Goal: Task Accomplishment & Management: Complete application form

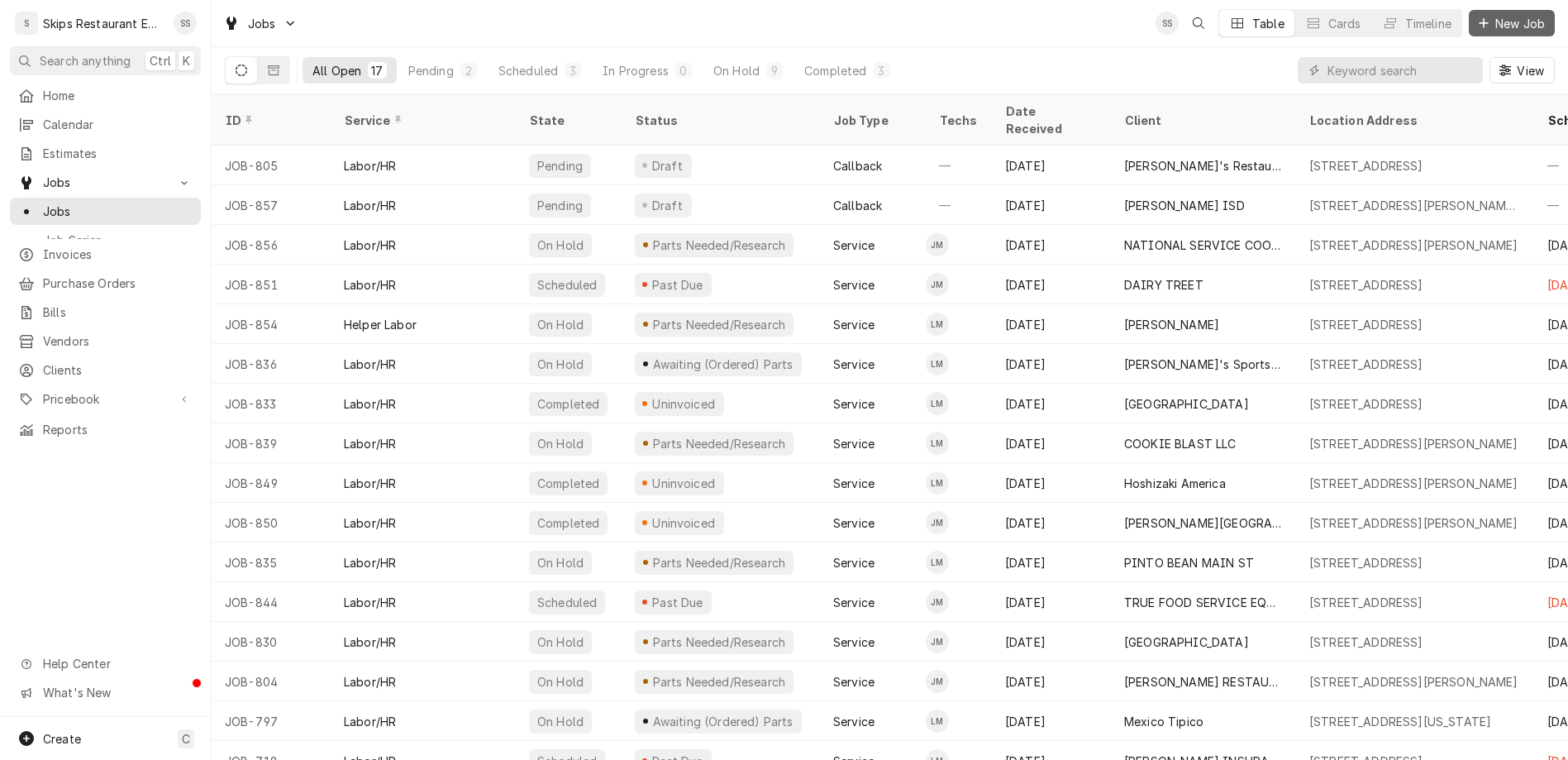
click at [1522, 20] on span "New Job" at bounding box center [1521, 23] width 56 height 17
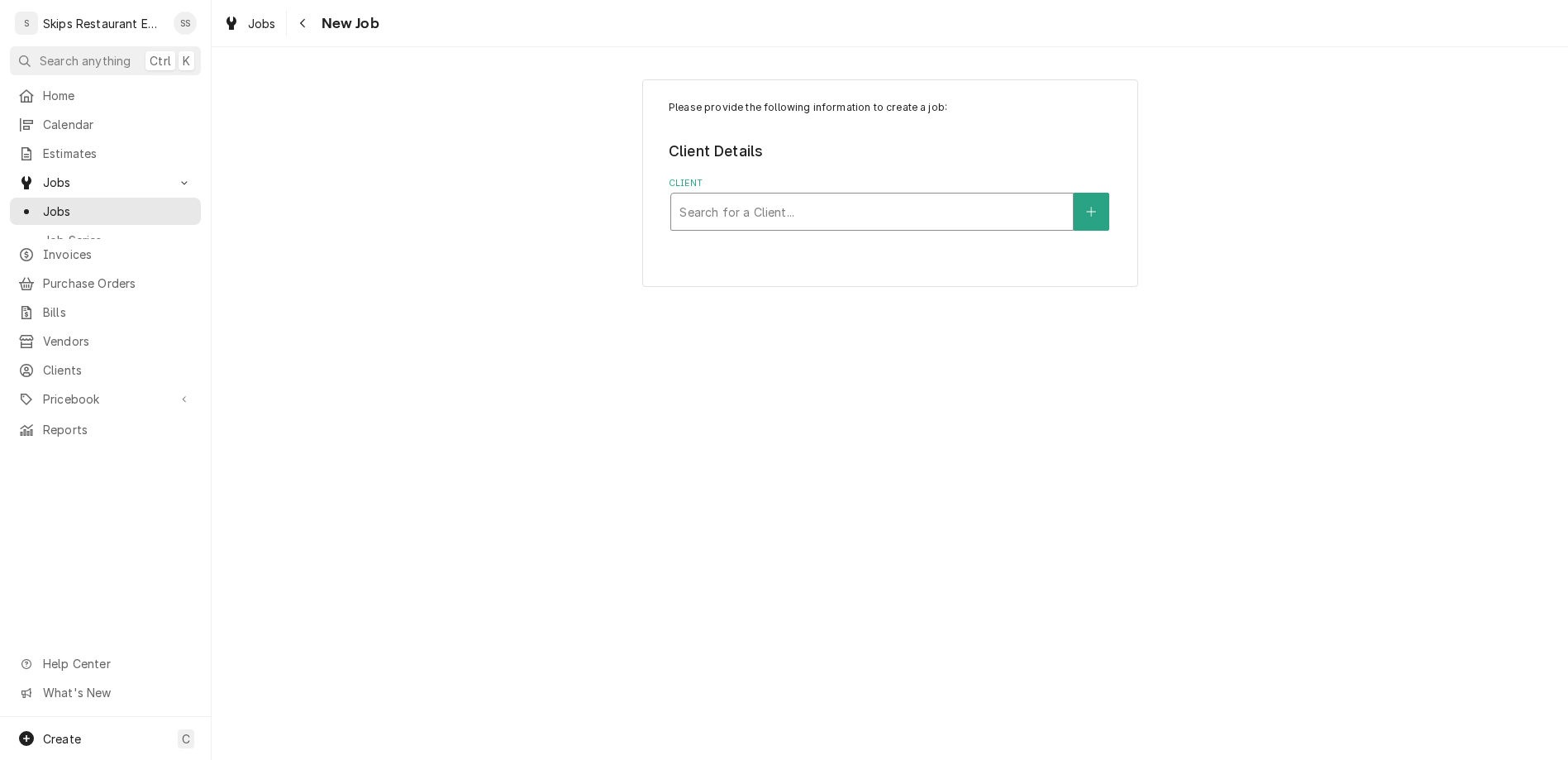
click at [776, 196] on div "Client" at bounding box center [872, 211] width 385 height 30
type input "niki"
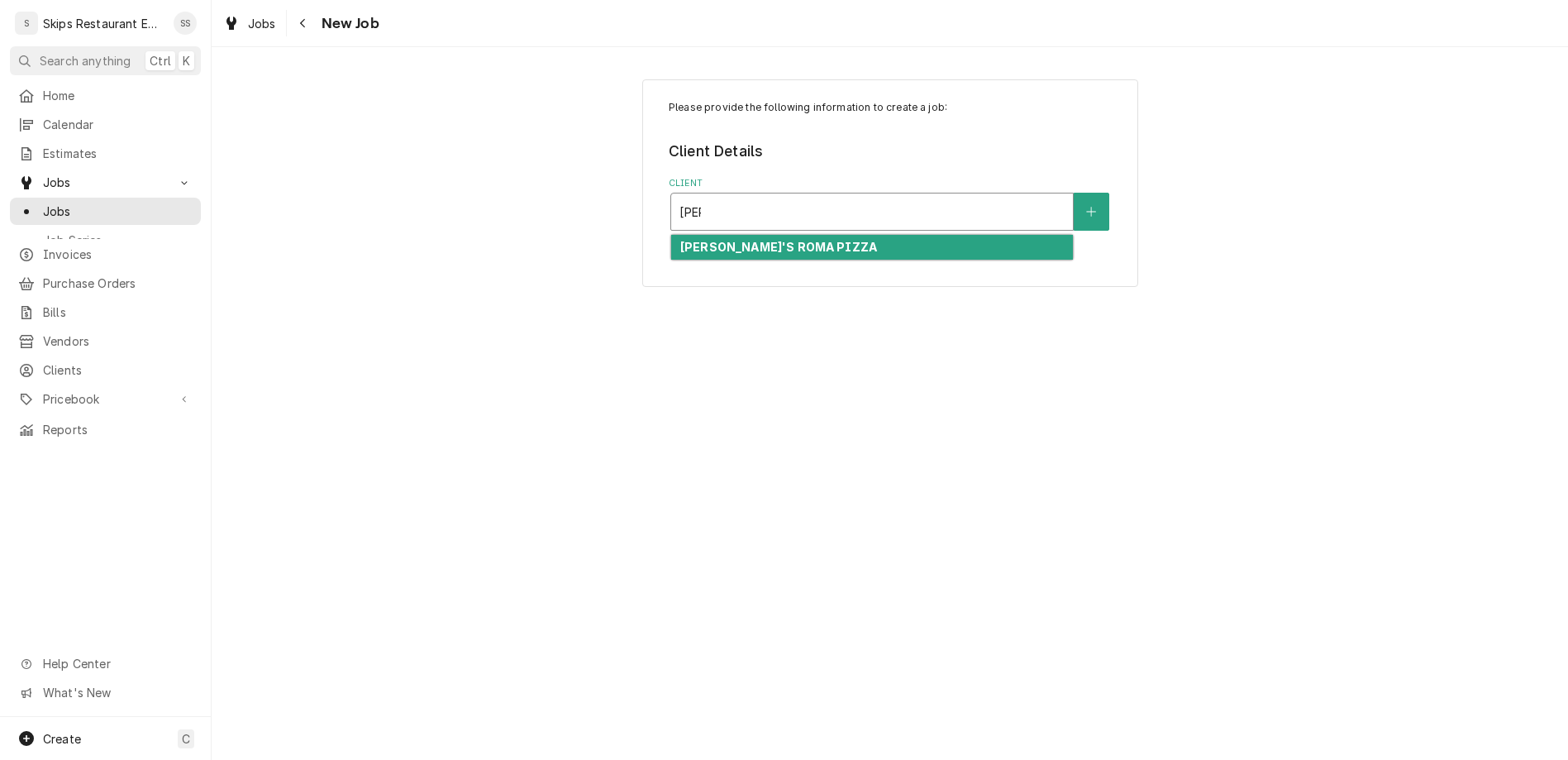
click at [749, 240] on strong "[PERSON_NAME]'S ROMA PIZZA" at bounding box center [778, 246] width 196 height 14
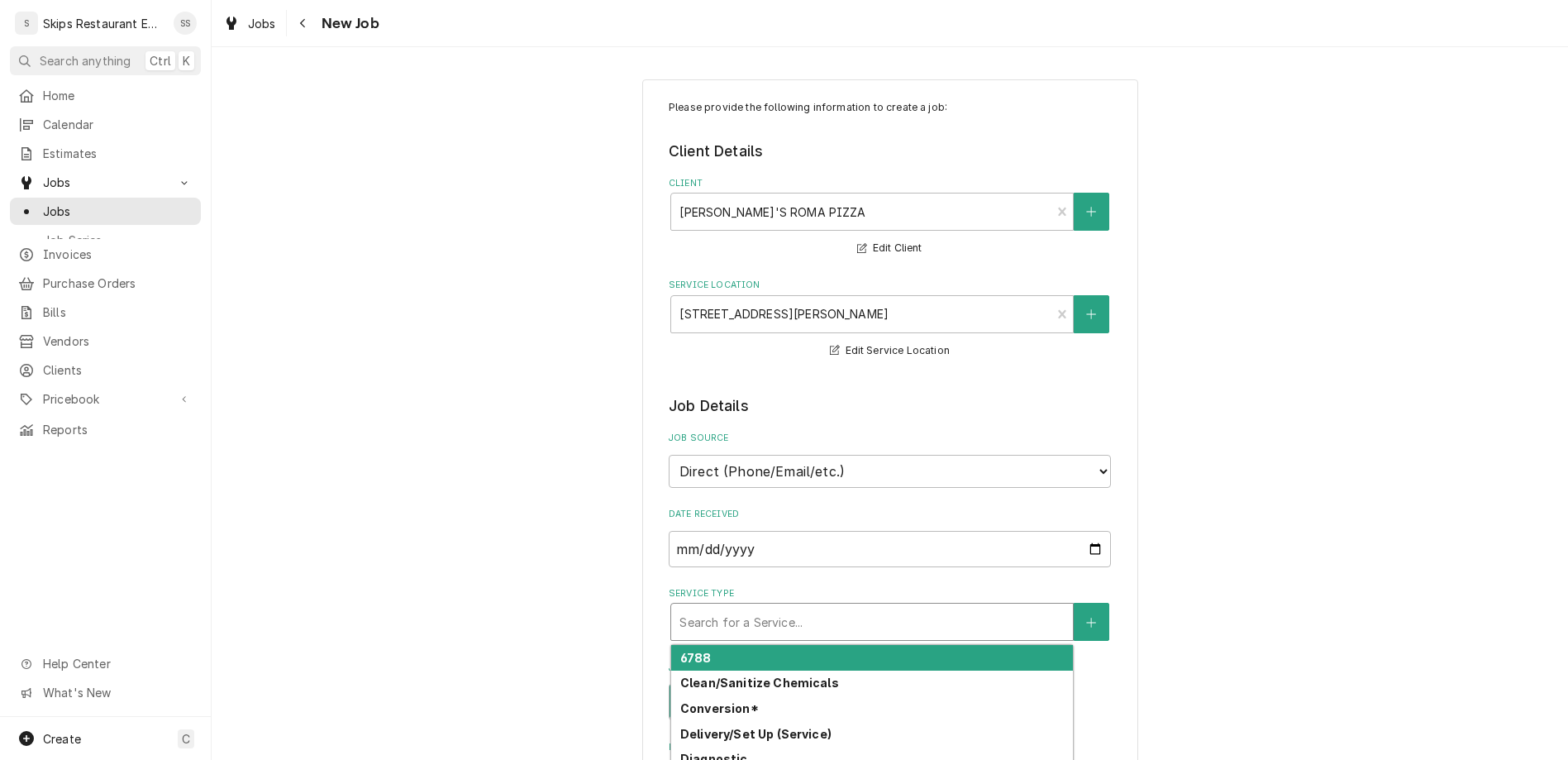
click at [723, 607] on div "Service Type" at bounding box center [872, 622] width 385 height 30
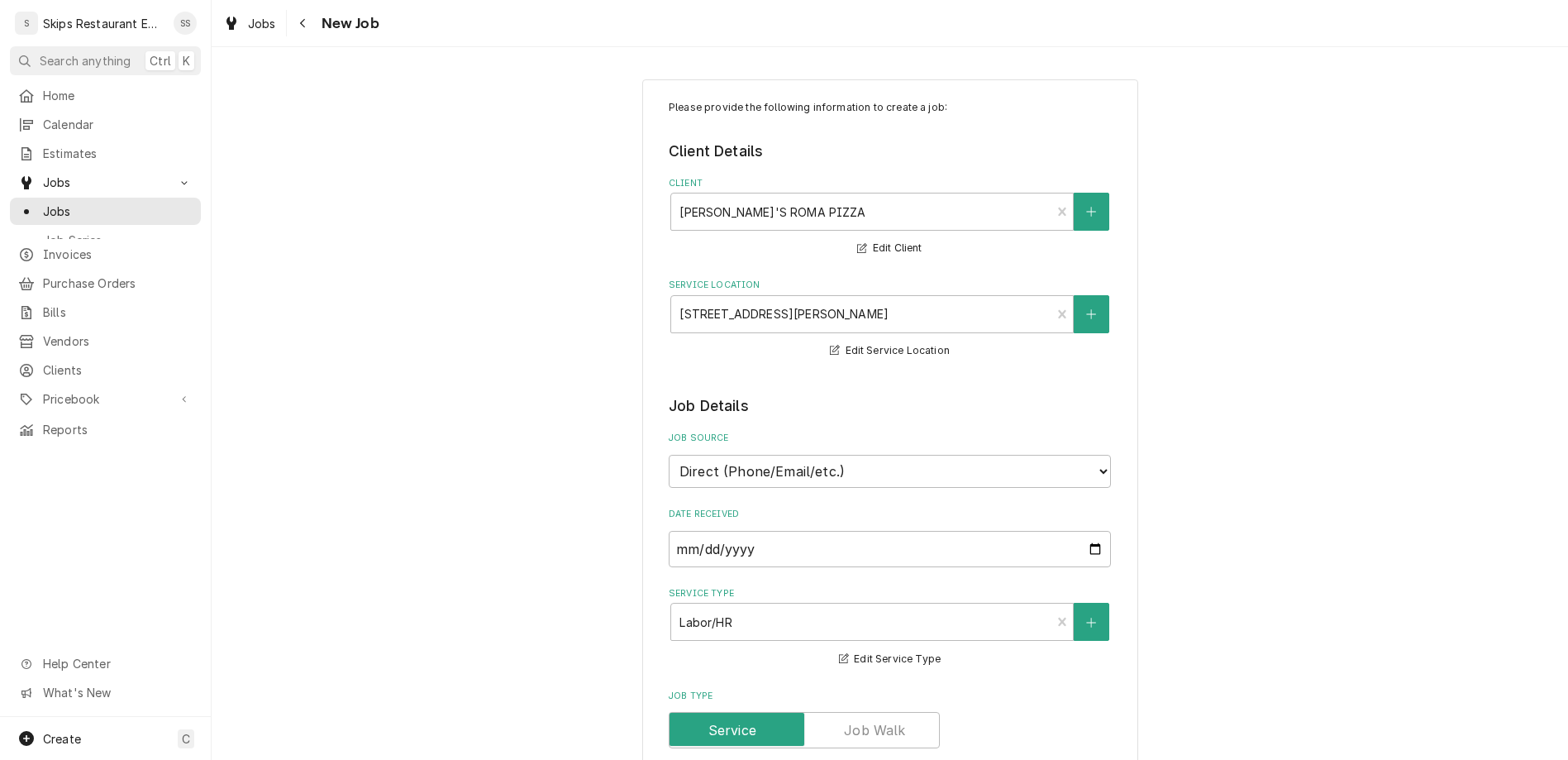
type textarea "x"
type textarea "C"
type textarea "x"
type textarea "Cl"
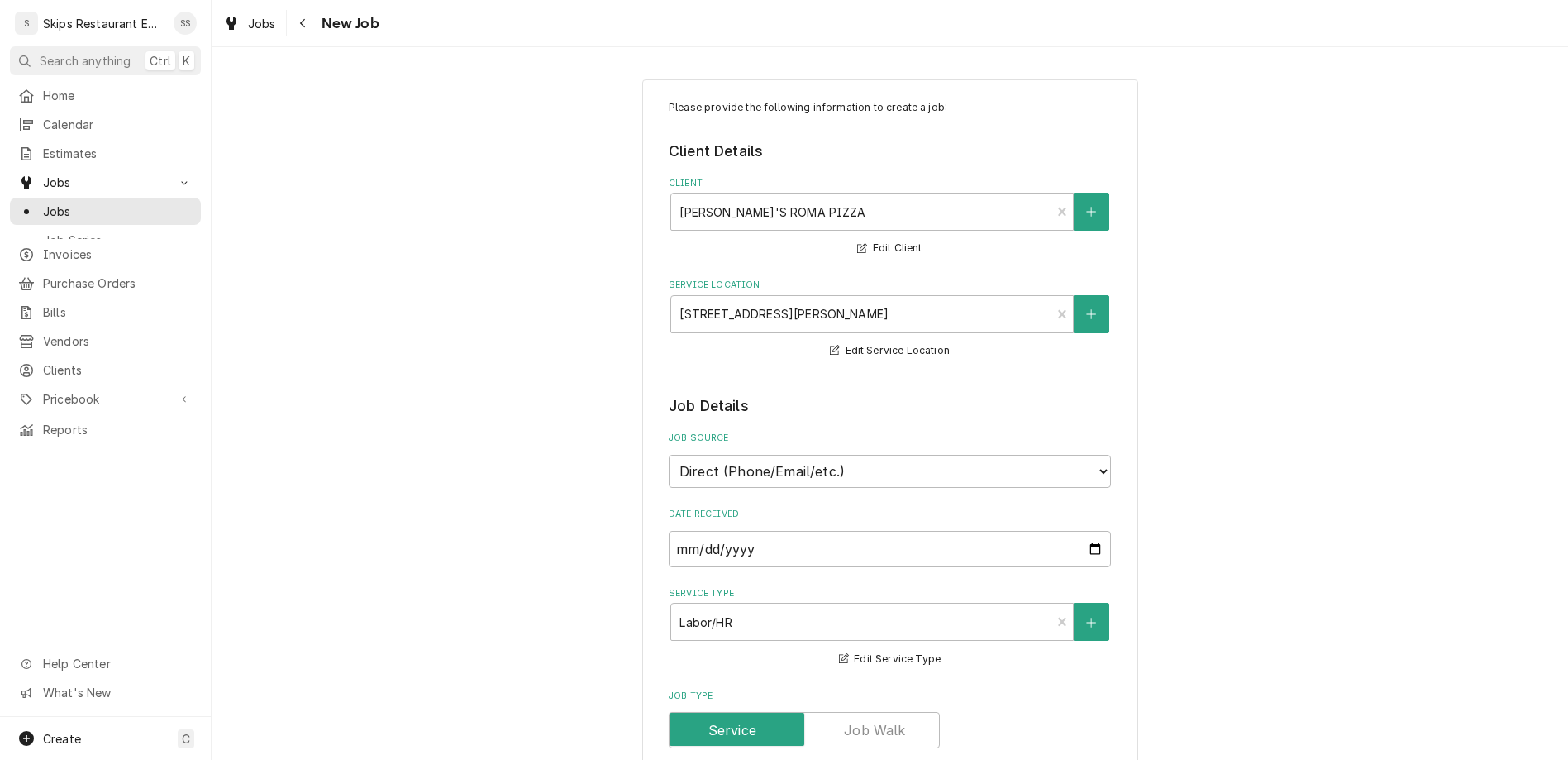
type textarea "x"
type textarea "Cle"
type textarea "x"
type textarea "Clea"
type textarea "x"
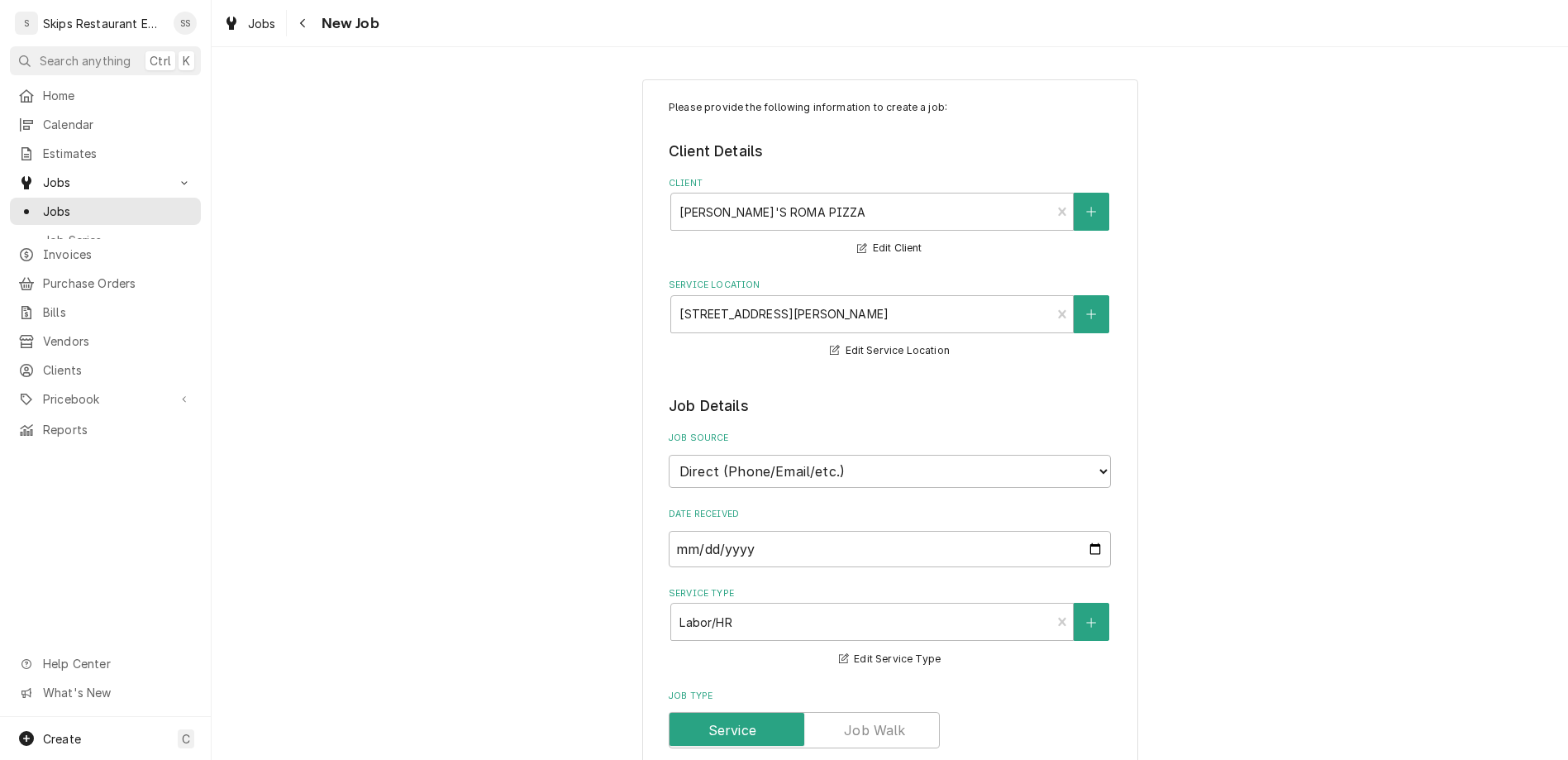
type textarea "Clean"
type textarea "x"
type textarea "Cleani"
type textarea "x"
type textarea "Cleani"
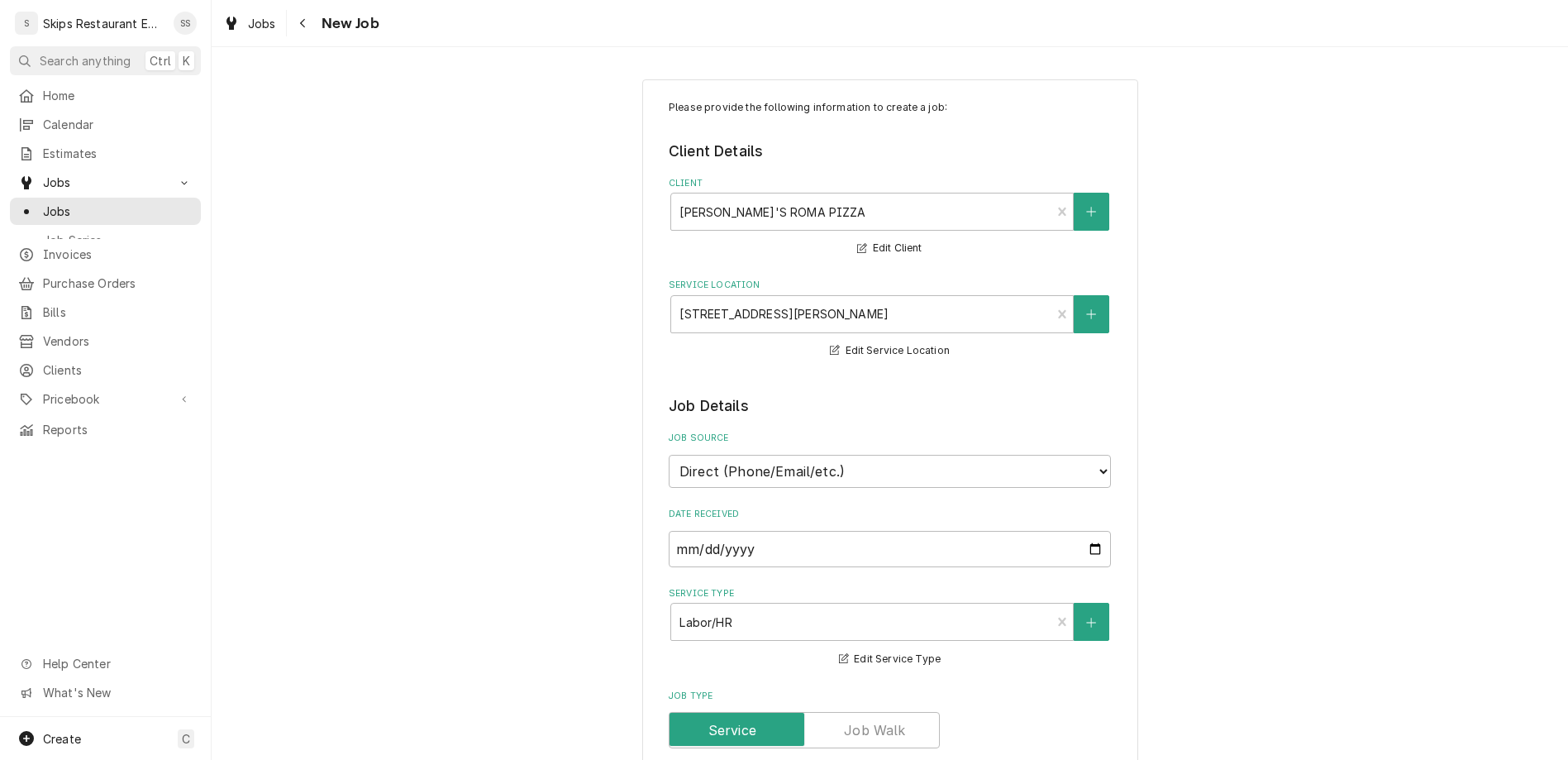
type textarea "x"
type textarea "Clean"
type textarea "x"
type textarea "Clean"
type textarea "x"
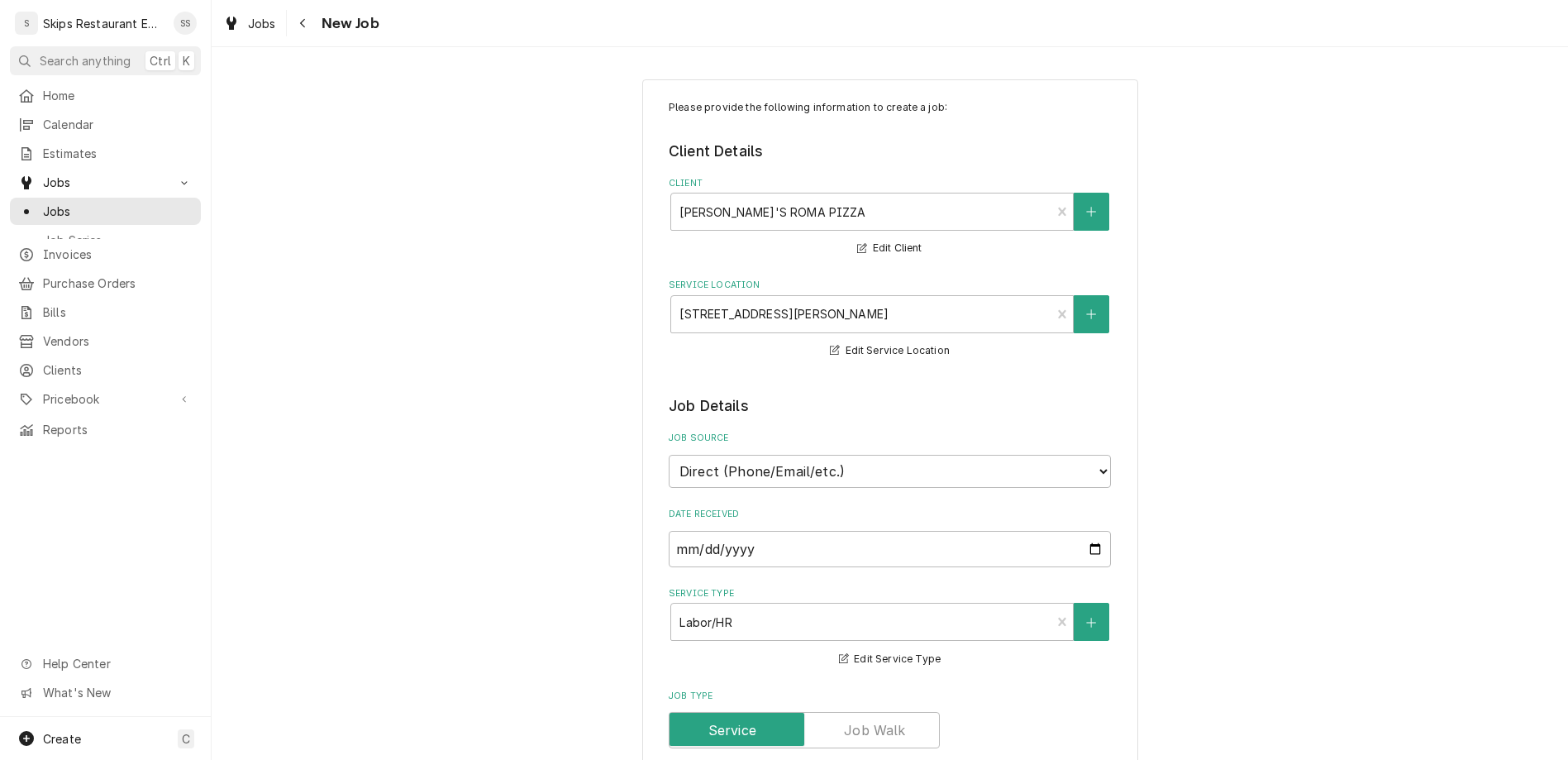
type textarea "Clean i"
type textarea "x"
type textarea "Clean ic"
type textarea "x"
type textarea "Clean ice"
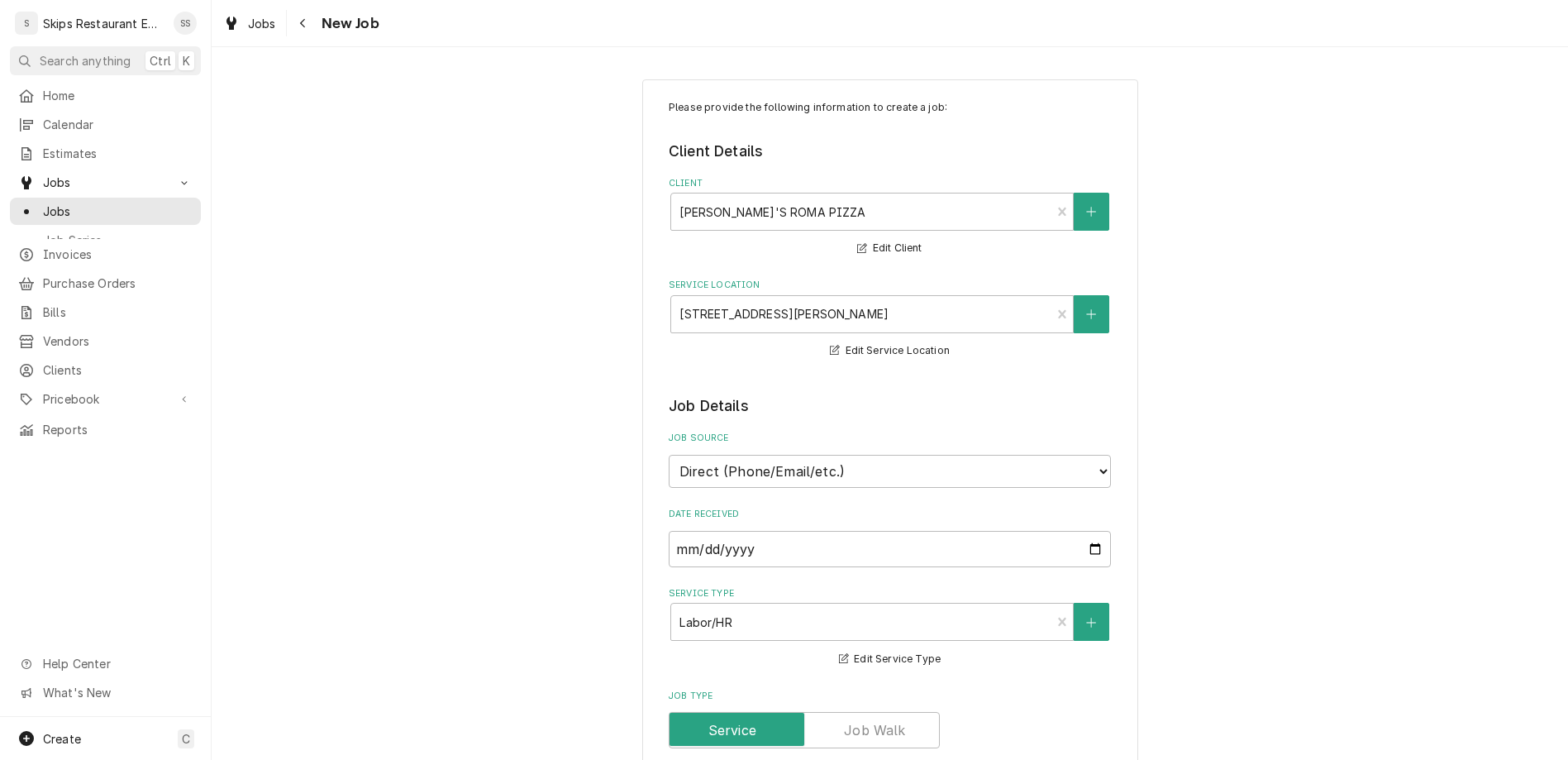
type textarea "x"
type textarea "Clean ice"
type textarea "x"
type textarea "Clean ice m"
type textarea "x"
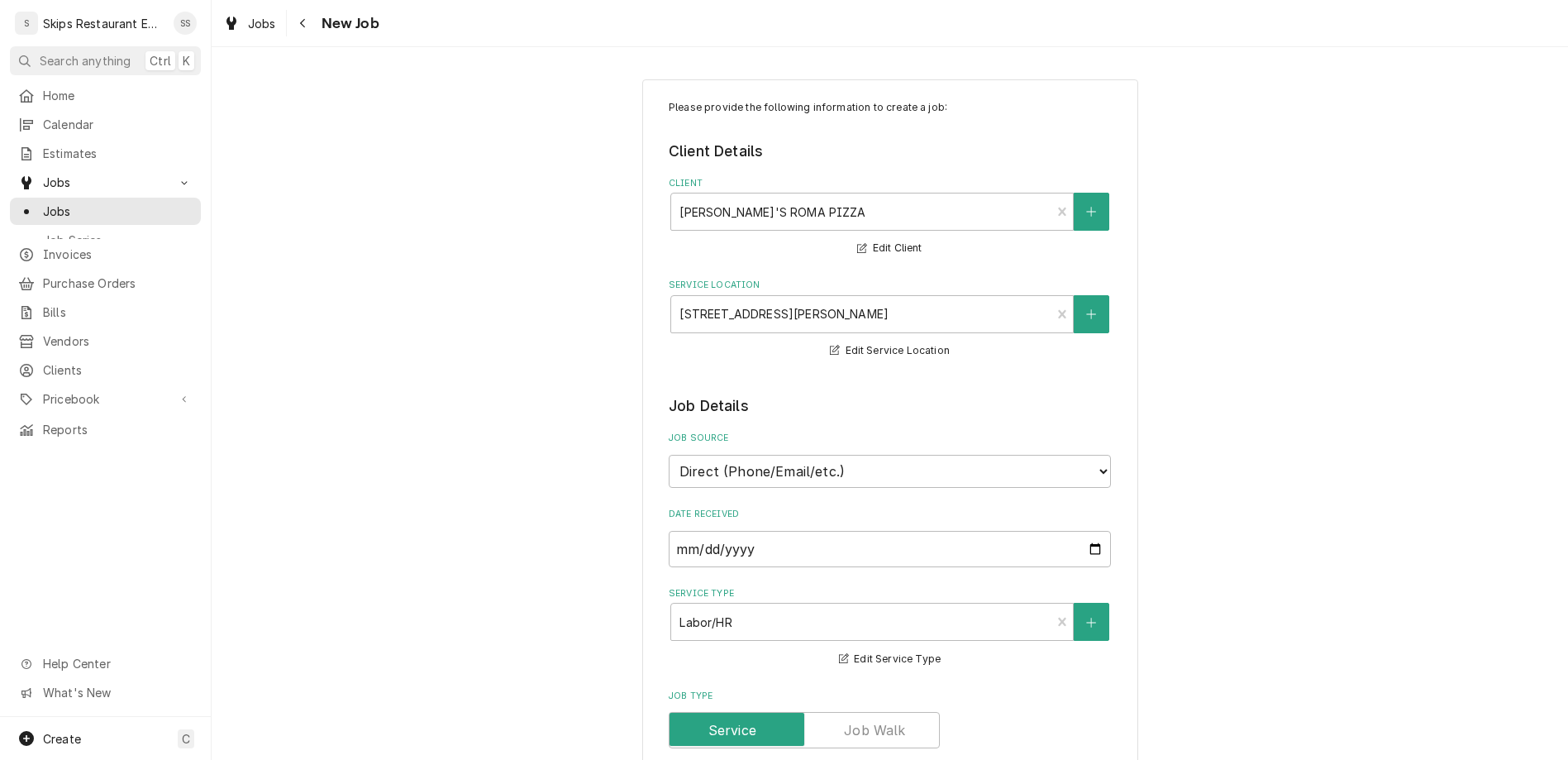
type textarea "Clean ice ma"
type textarea "x"
type textarea "Clean ice mac"
type textarea "x"
type textarea "Clean ice mach"
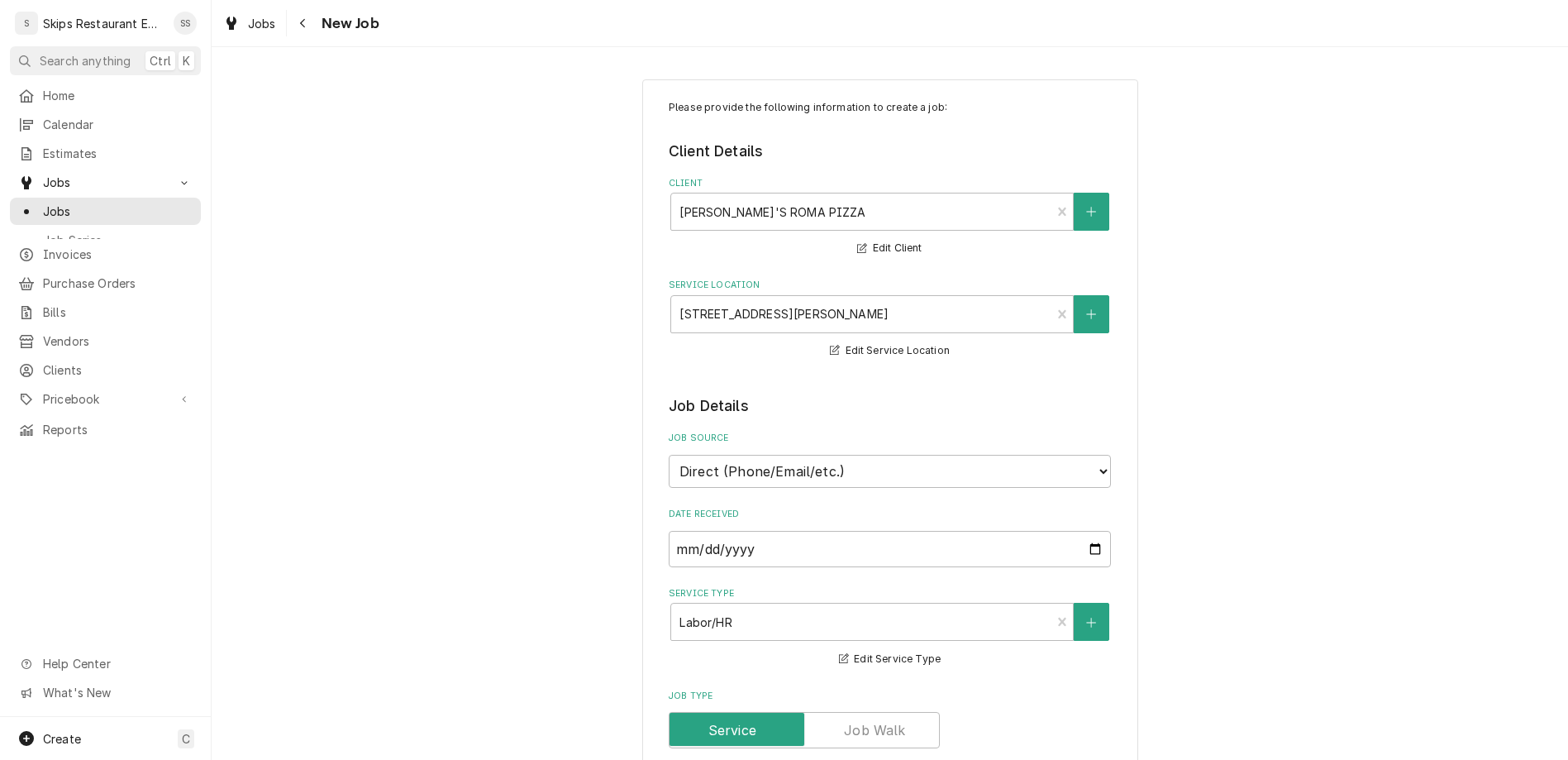
type textarea "x"
type textarea "Clean ice machi"
type textarea "x"
type textarea "Clean ice machin"
type textarea "x"
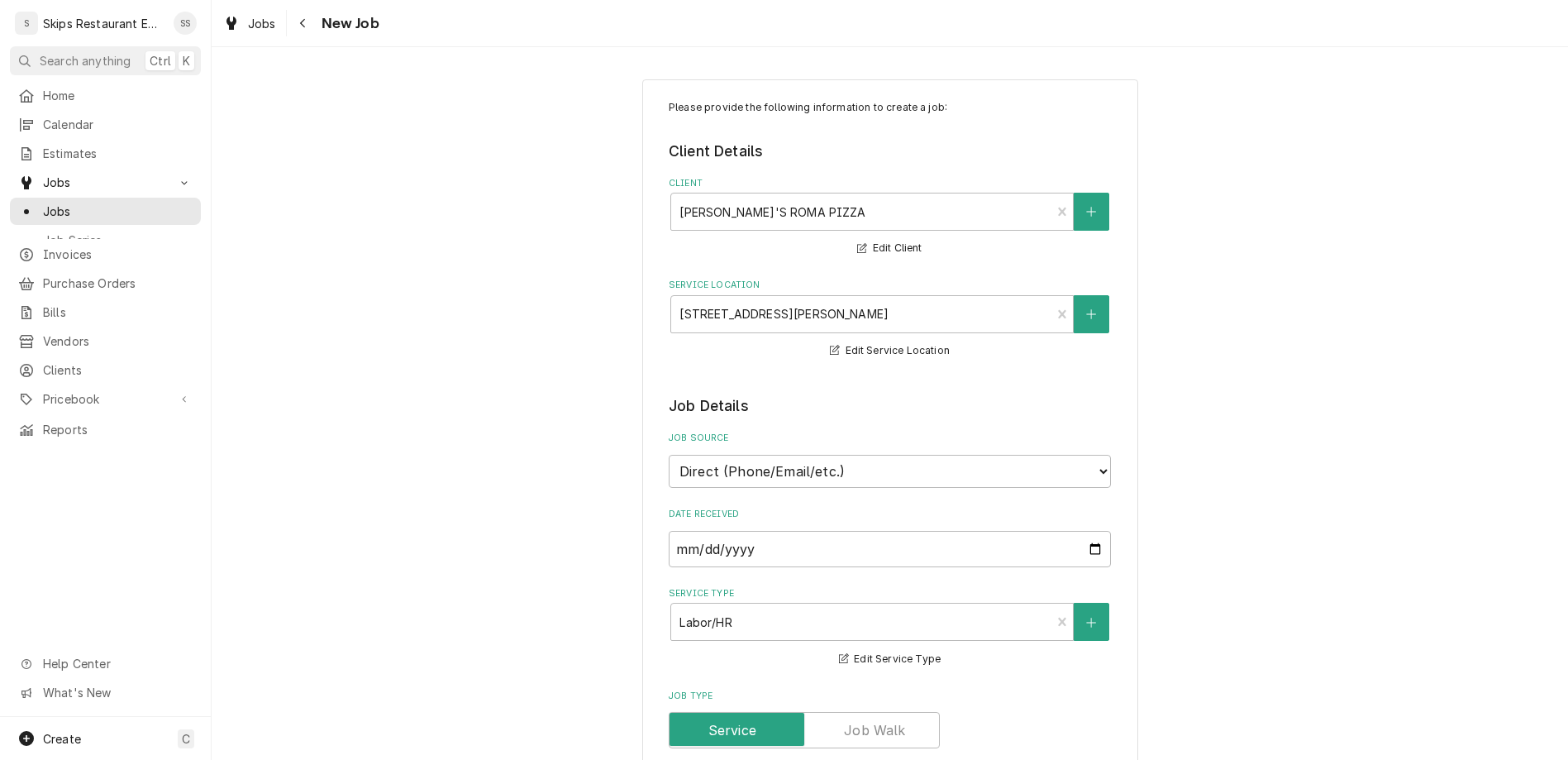
type textarea "Clean ice machine"
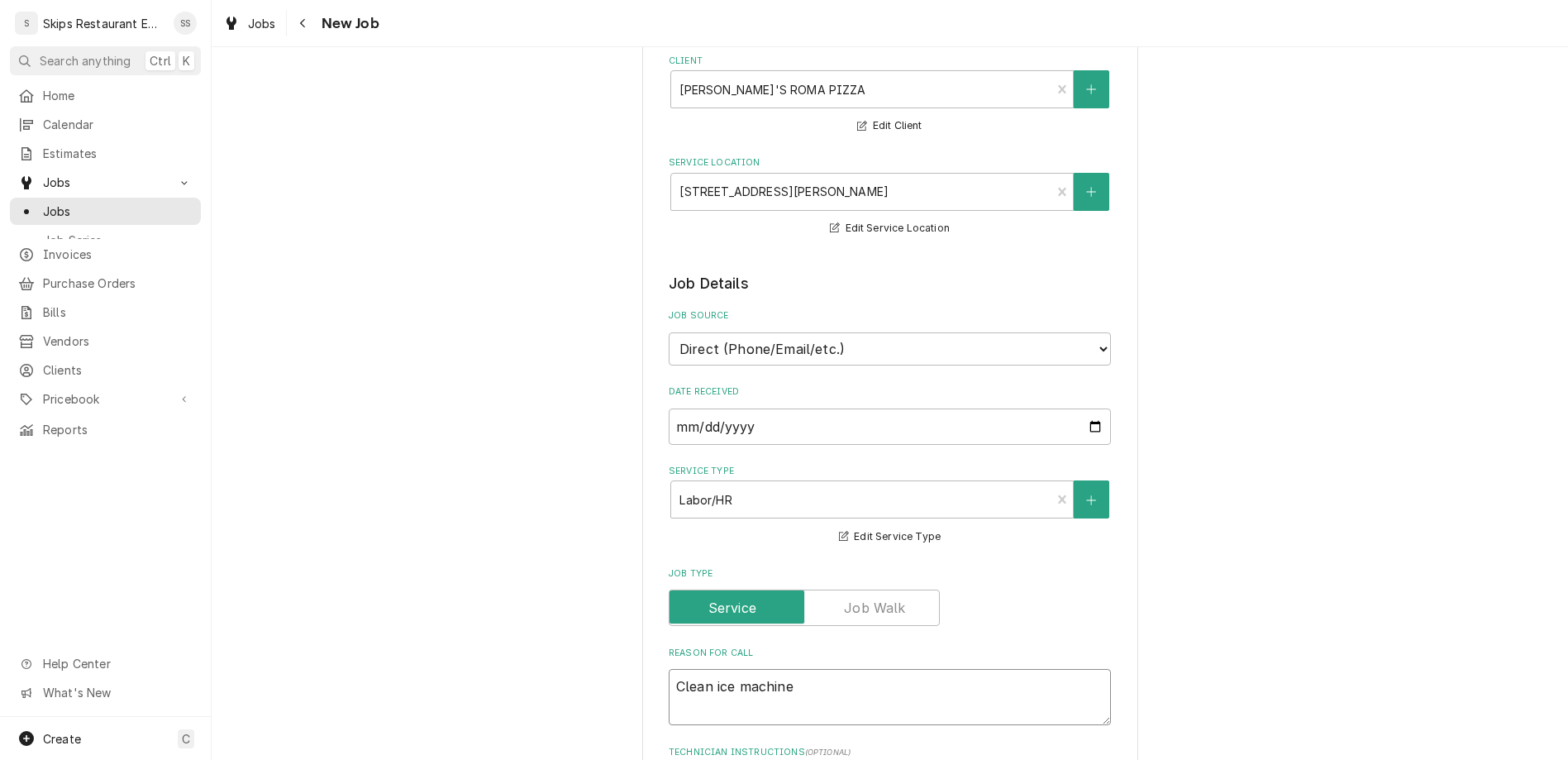
scroll to position [129, 0]
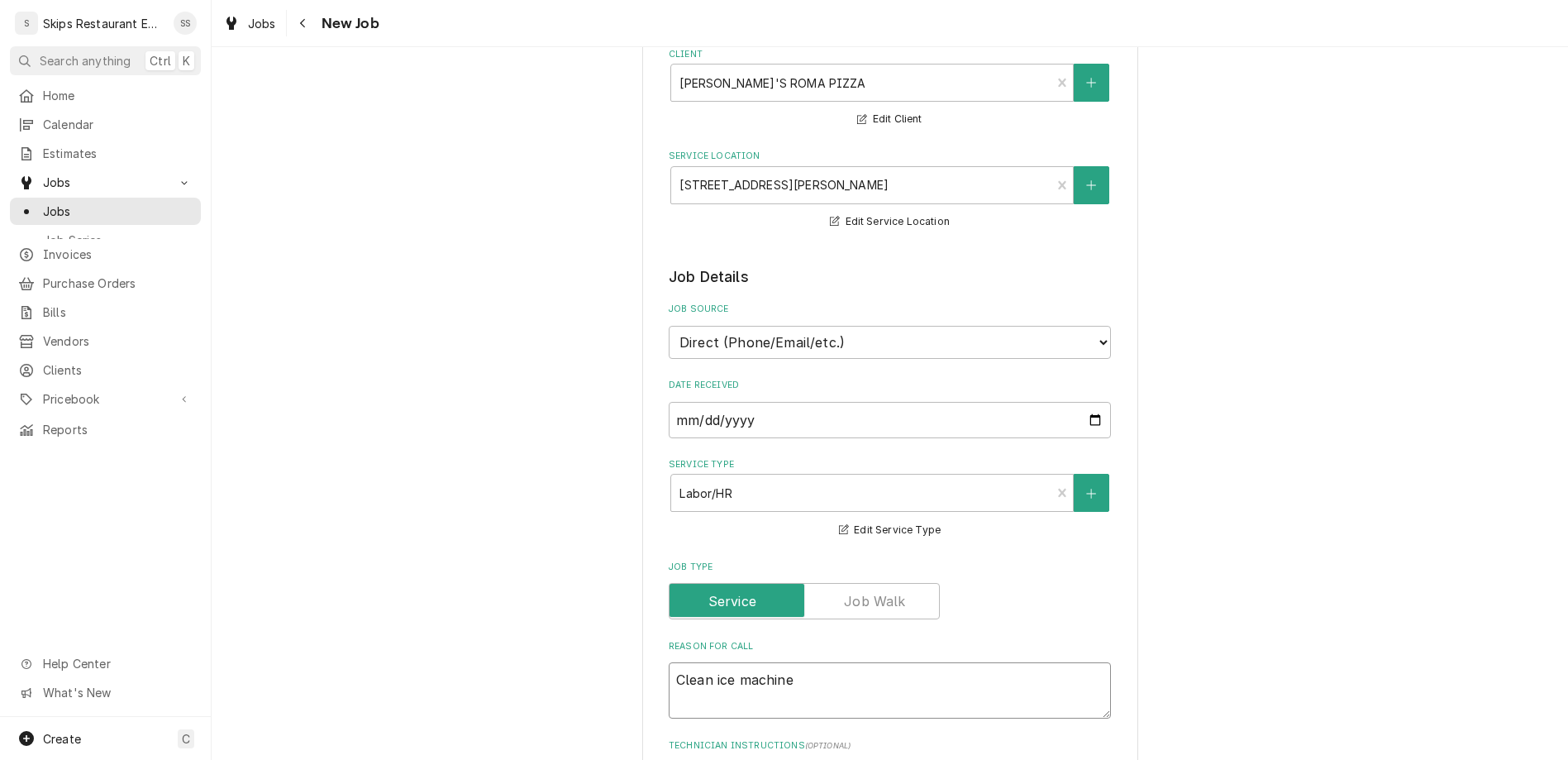
type textarea "x"
type textarea "Clean ice machine"
type textarea "x"
type textarea "Clean ice machine -"
type textarea "x"
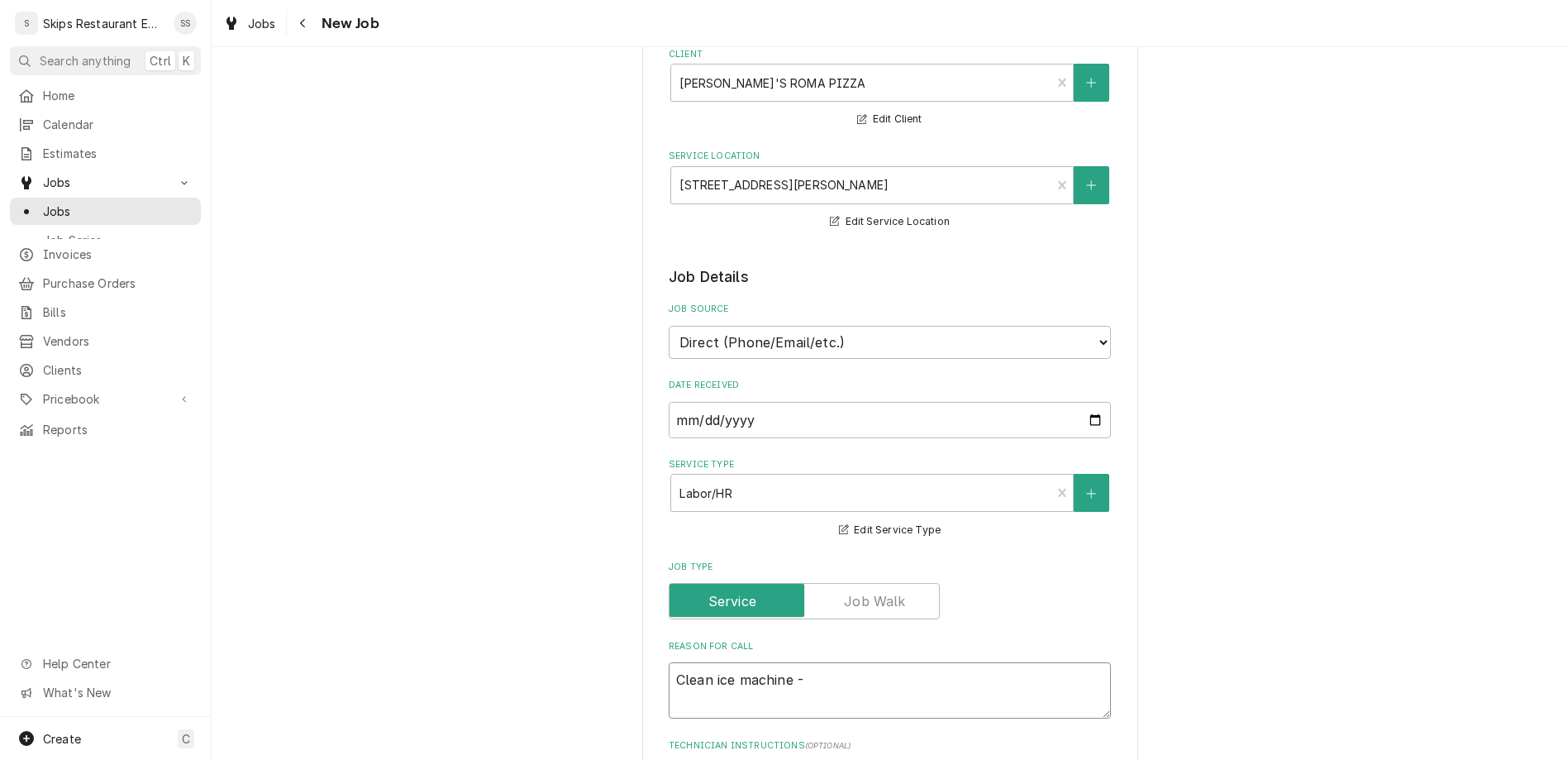
type textarea "Clean ice machine -"
type textarea "x"
type textarea "Clean ice machine - n"
type textarea "x"
type textarea "Clean ice machine - no"
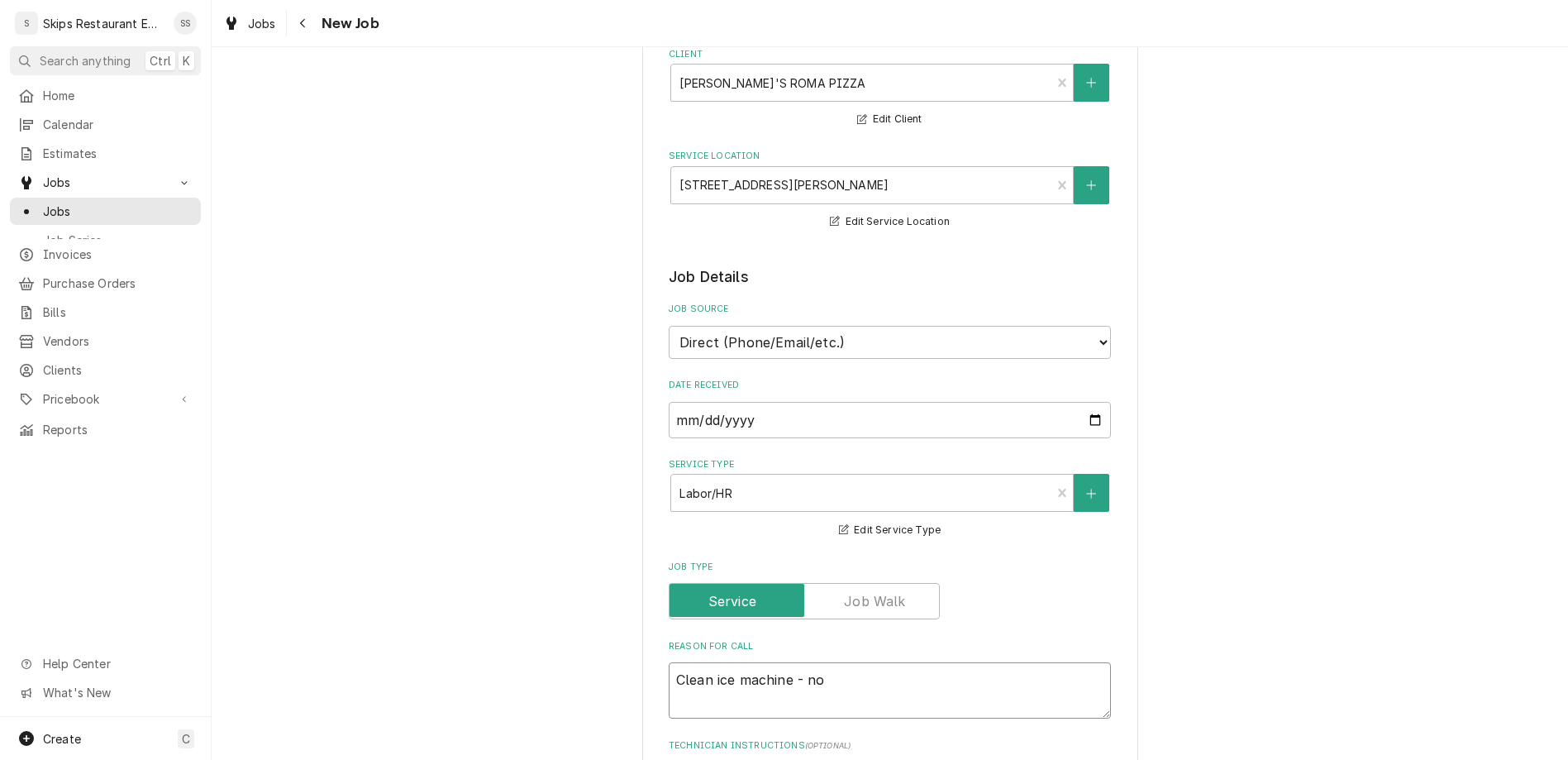
type textarea "x"
type textarea "Clean ice machine - no"
type textarea "x"
type textarea "Clean ice machine - no f"
type textarea "x"
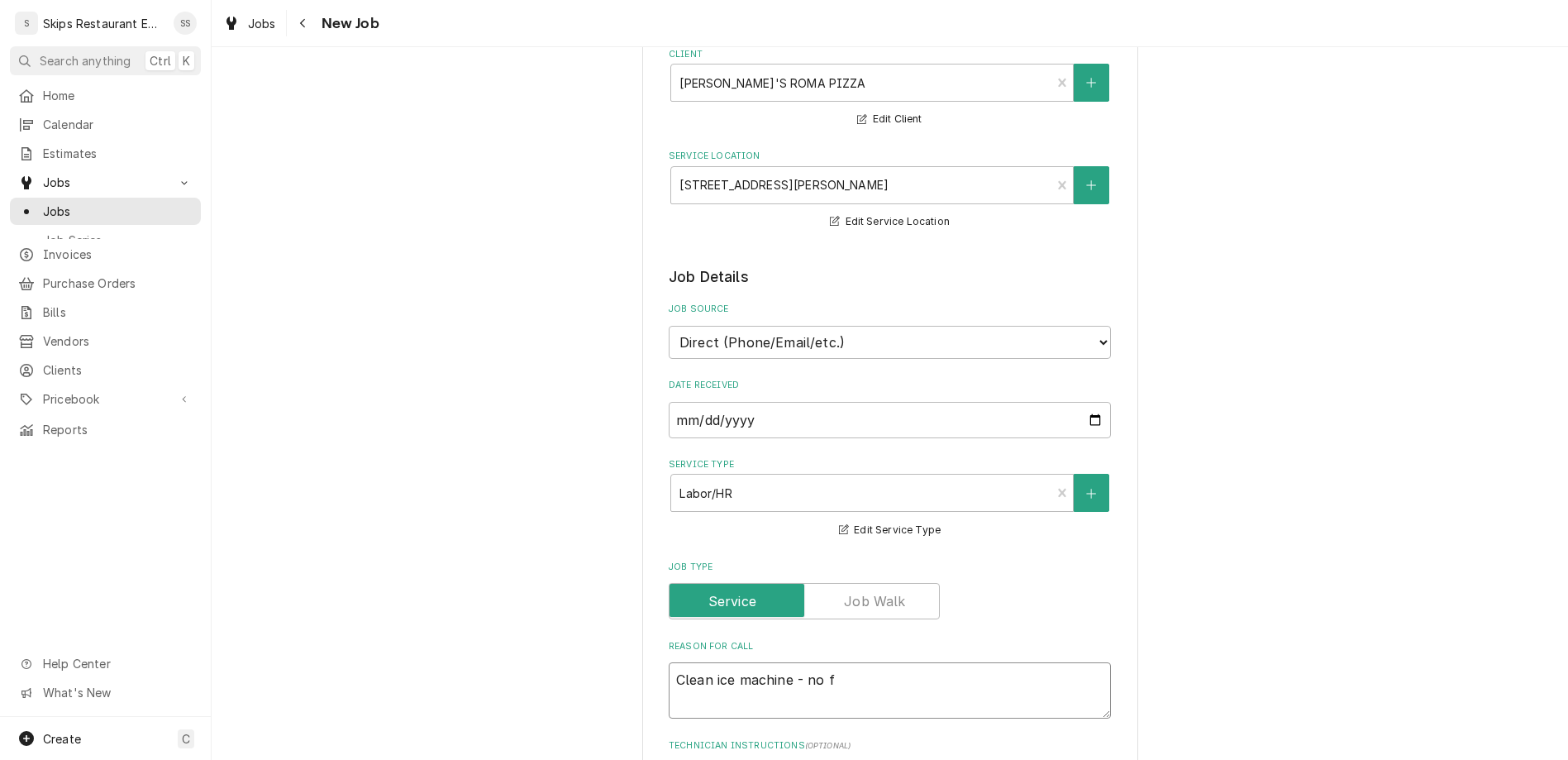
type textarea "Clean ice machine - no fi"
type textarea "x"
type textarea "Clean ice machine - no fil"
type textarea "x"
type textarea "Clean ice machine - no filt"
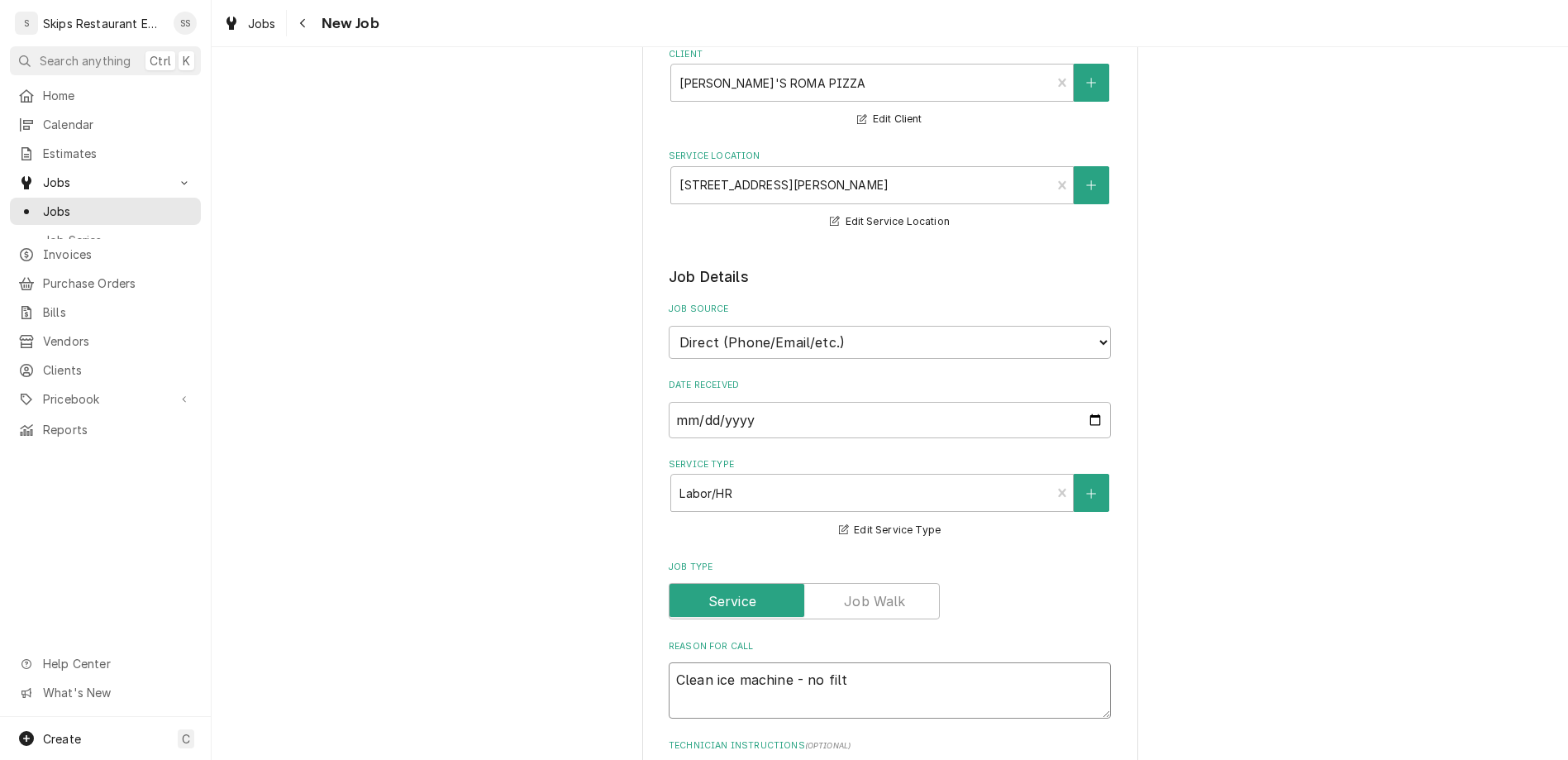
type textarea "x"
type textarea "Clean ice machine - no filter"
type textarea "x"
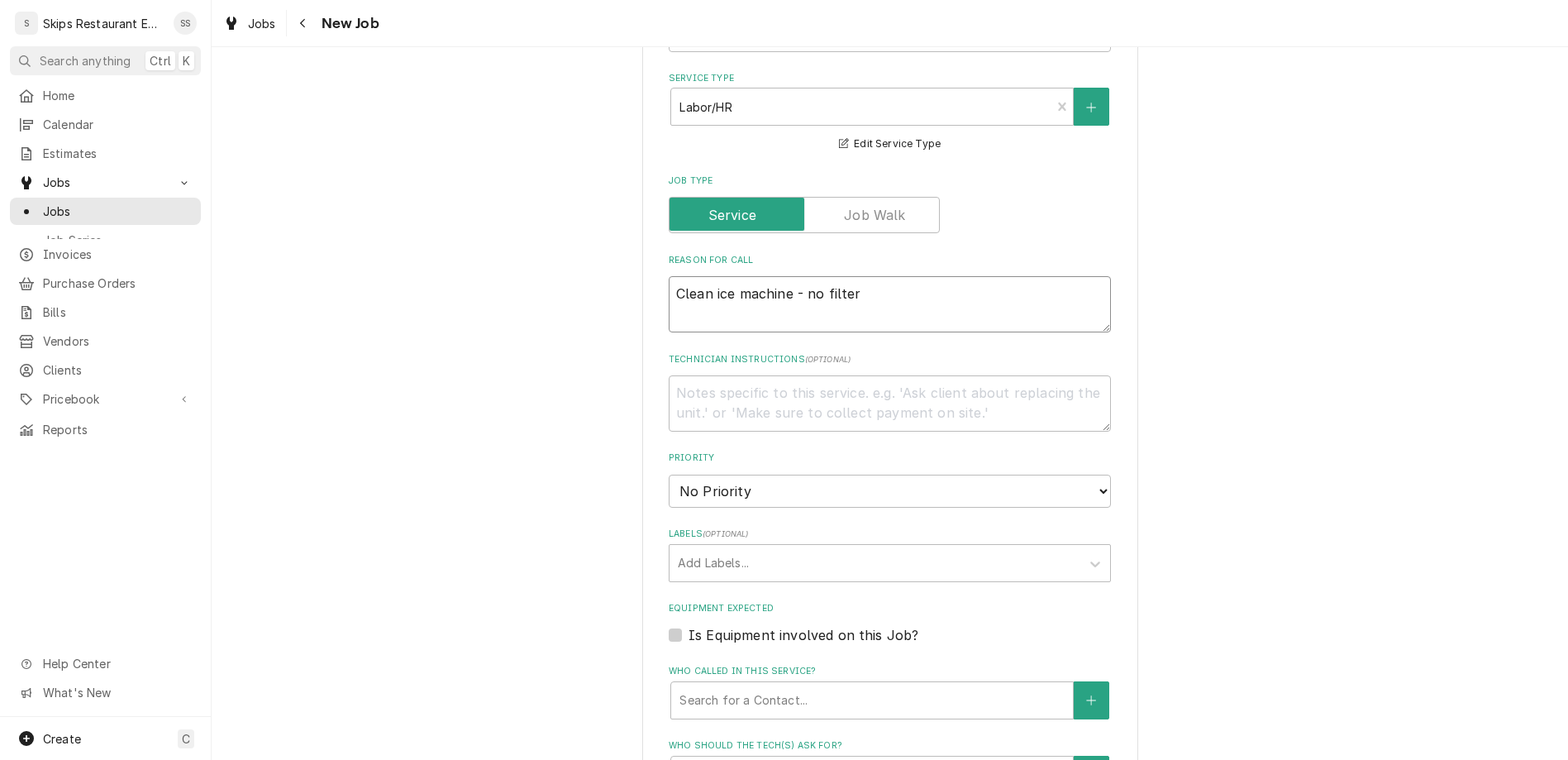
scroll to position [516, 0]
type textarea "Clean ice machine - no filter"
click at [770, 685] on div "Who called in this service?" at bounding box center [872, 699] width 385 height 30
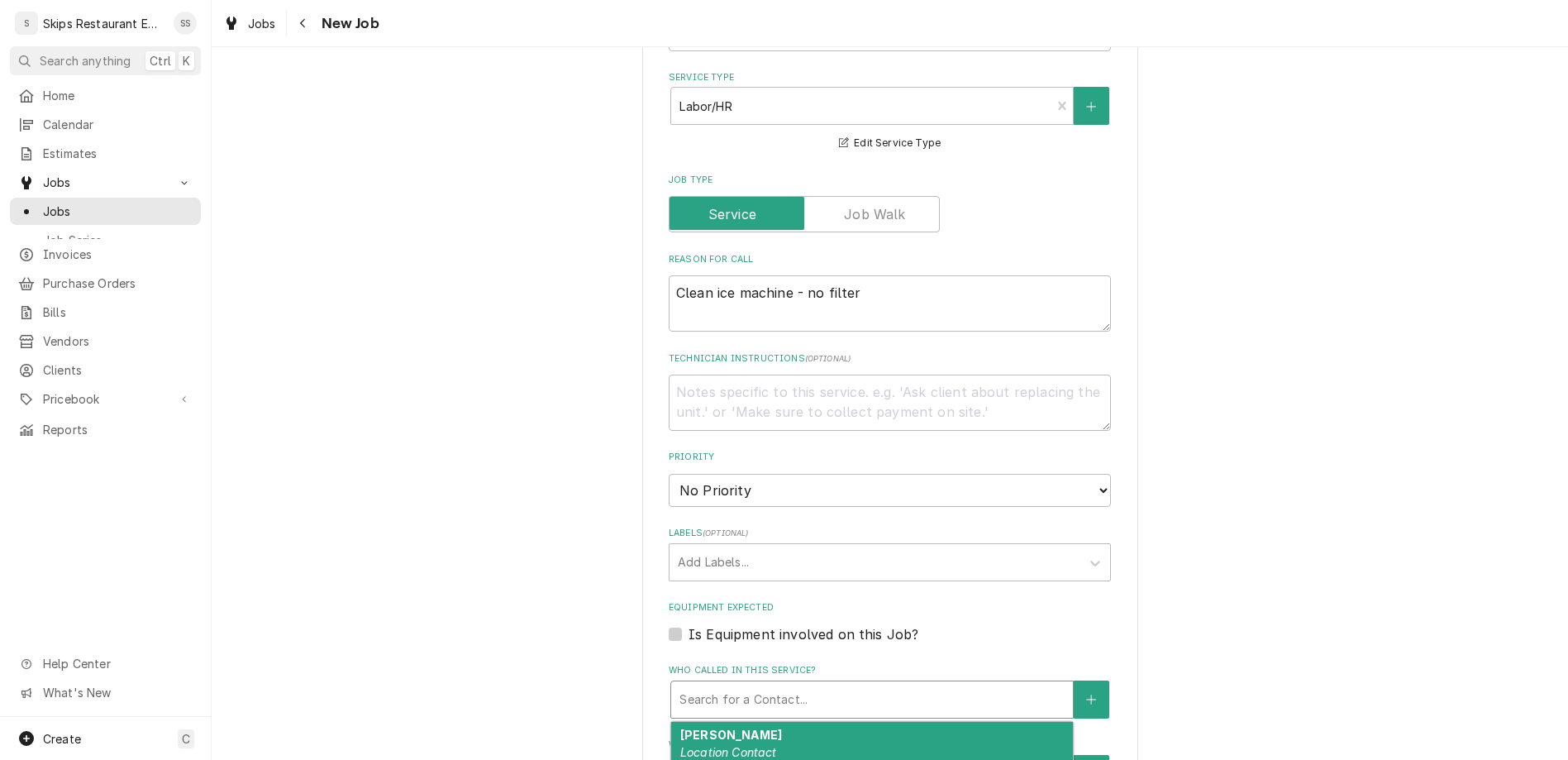
click at [762, 745] on em "Location Contact" at bounding box center [728, 752] width 97 height 14
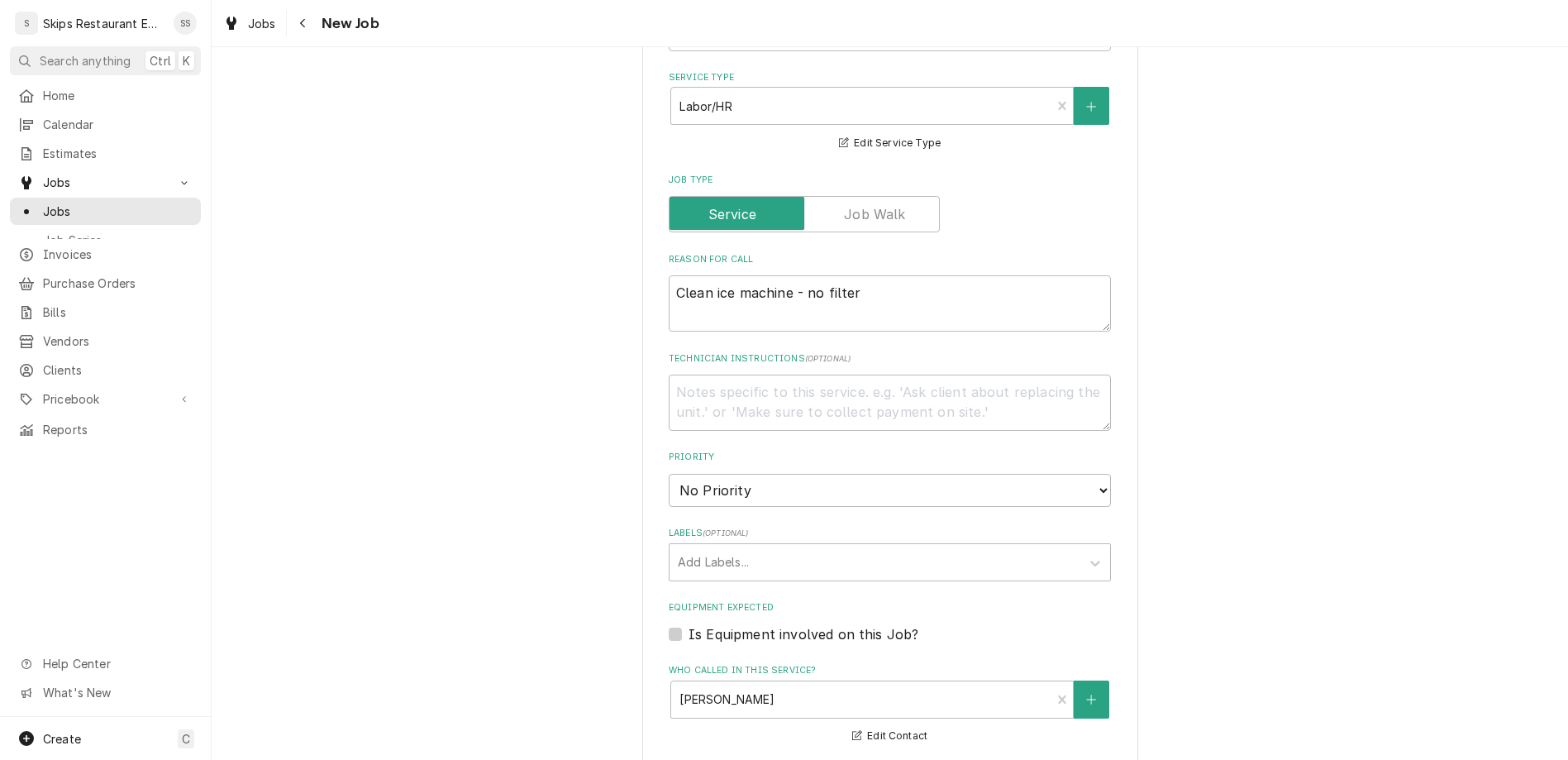
type textarea "x"
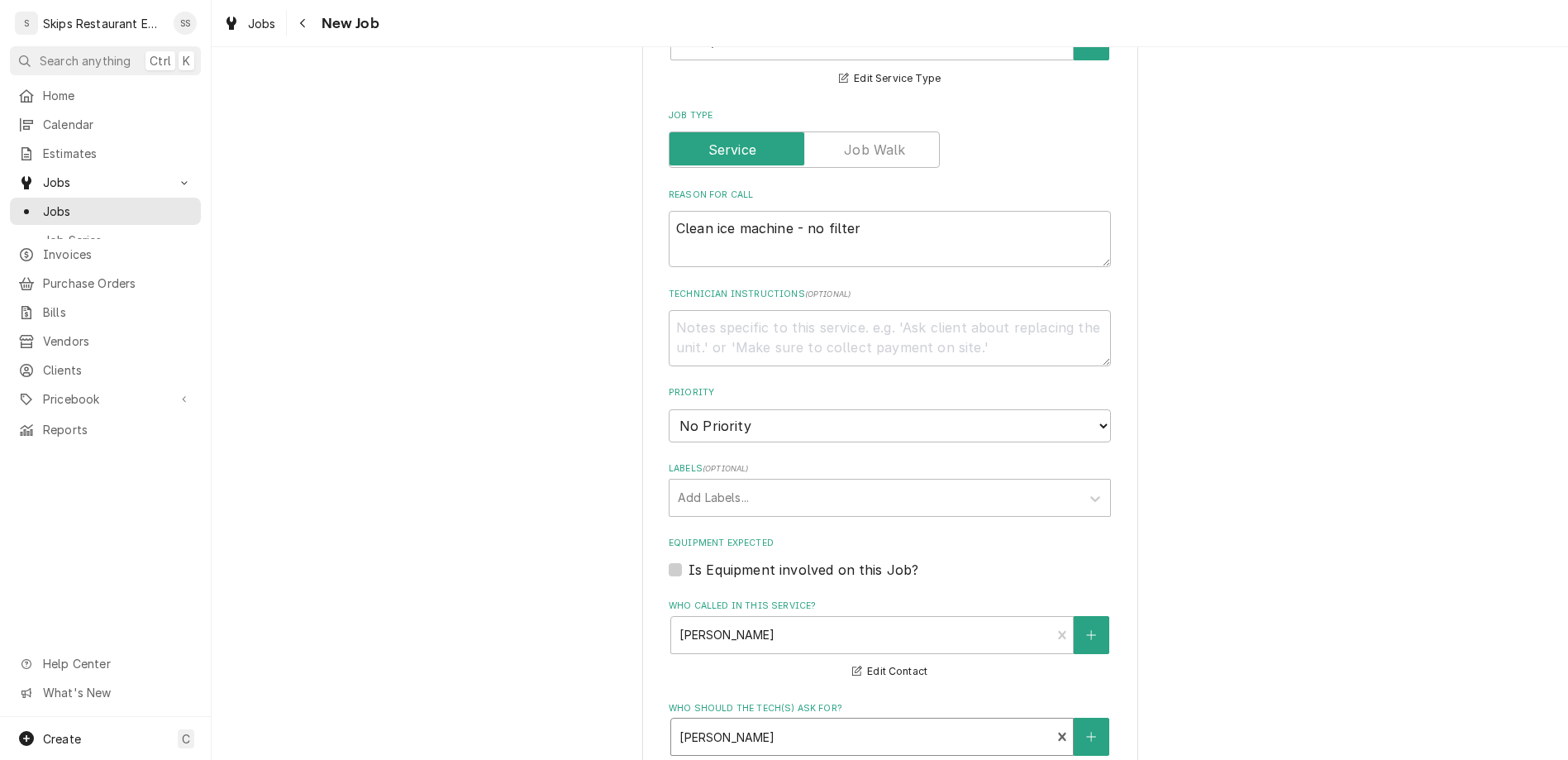
scroll to position [645, 0]
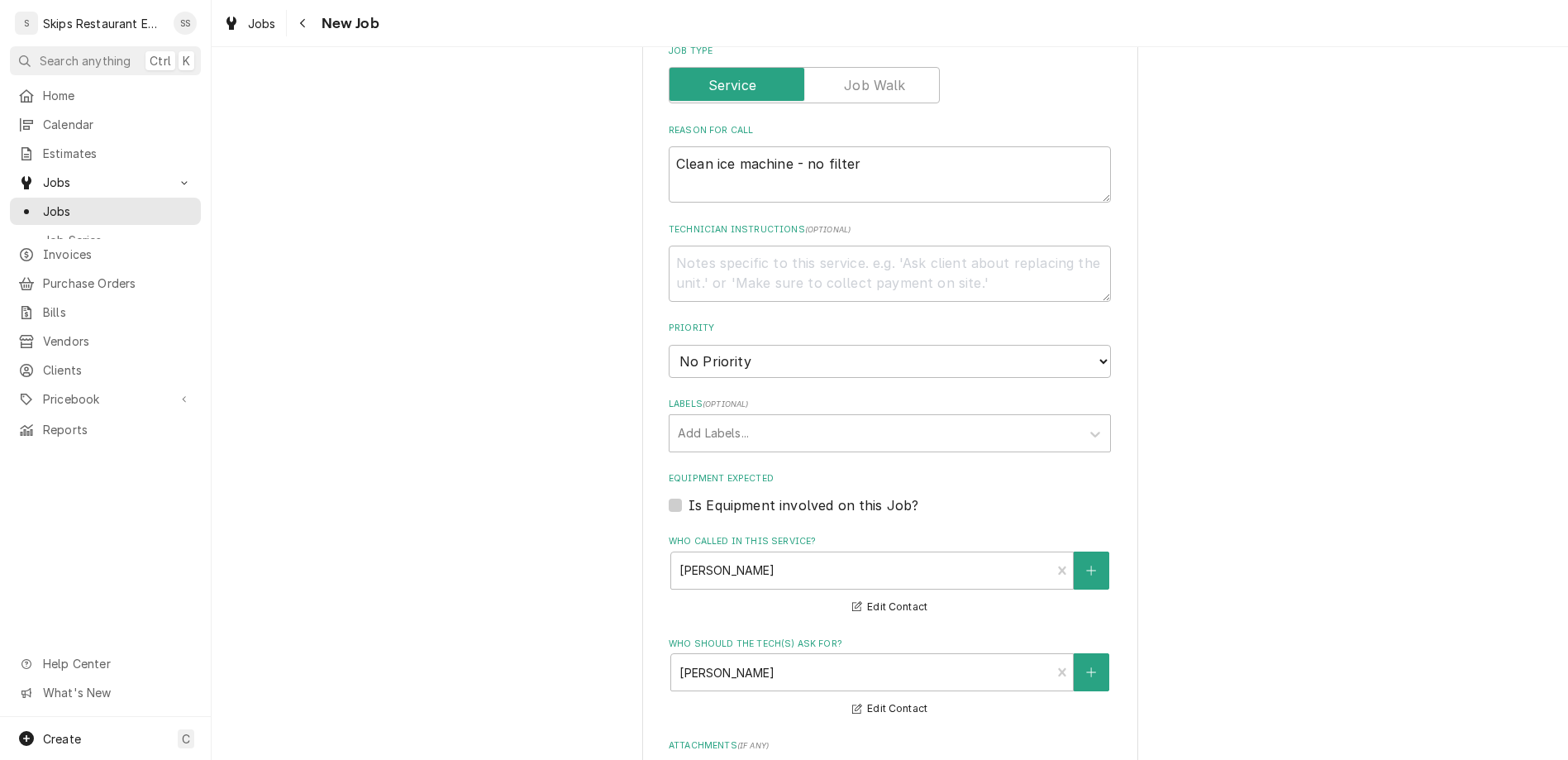
type input "2025-08-20"
type textarea "x"
select select "14:00:00"
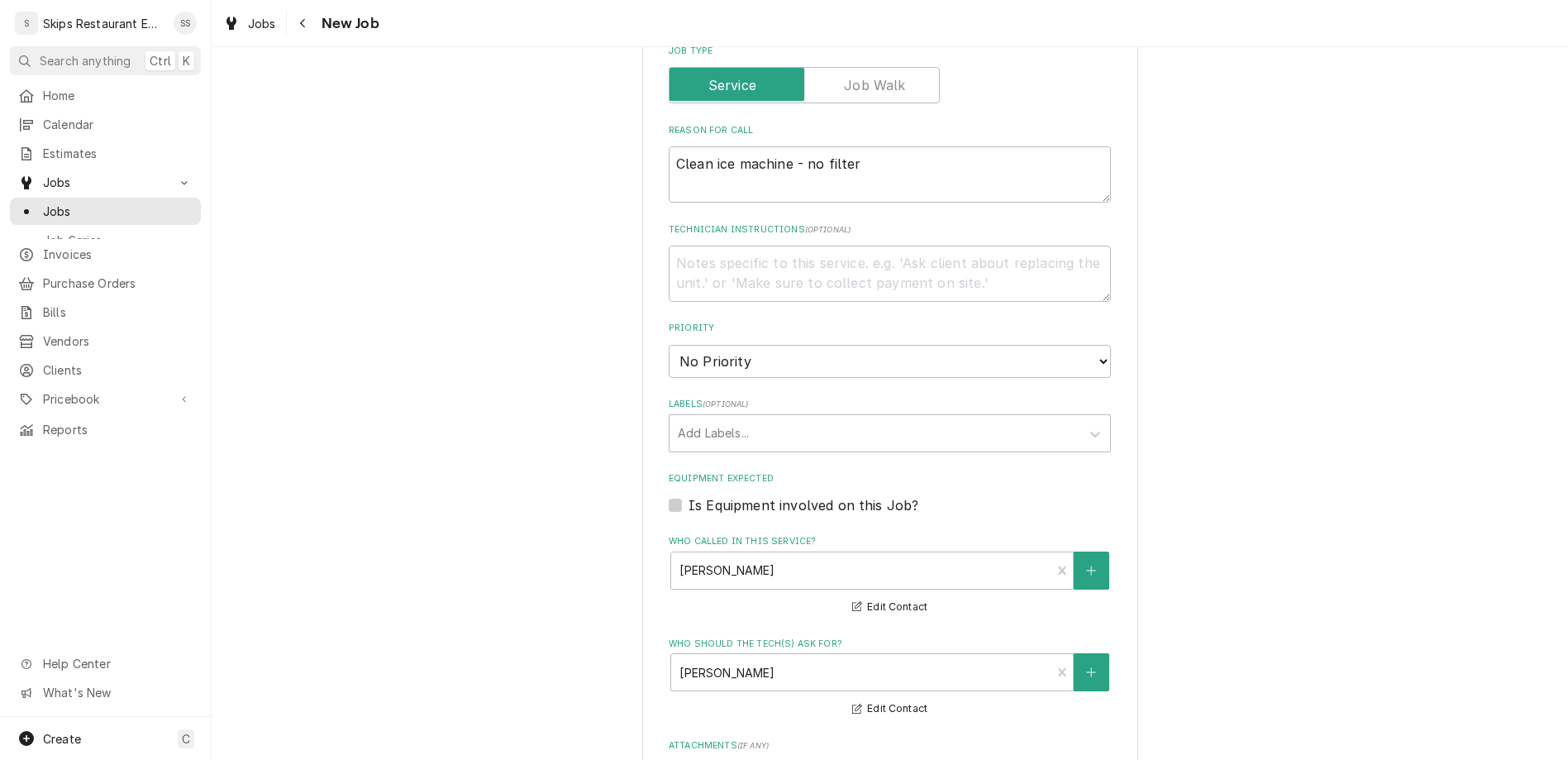
click option "2:00 PM" at bounding box center [0, 0] width 0 height 0
type textarea "x"
type input "1"
type textarea "x"
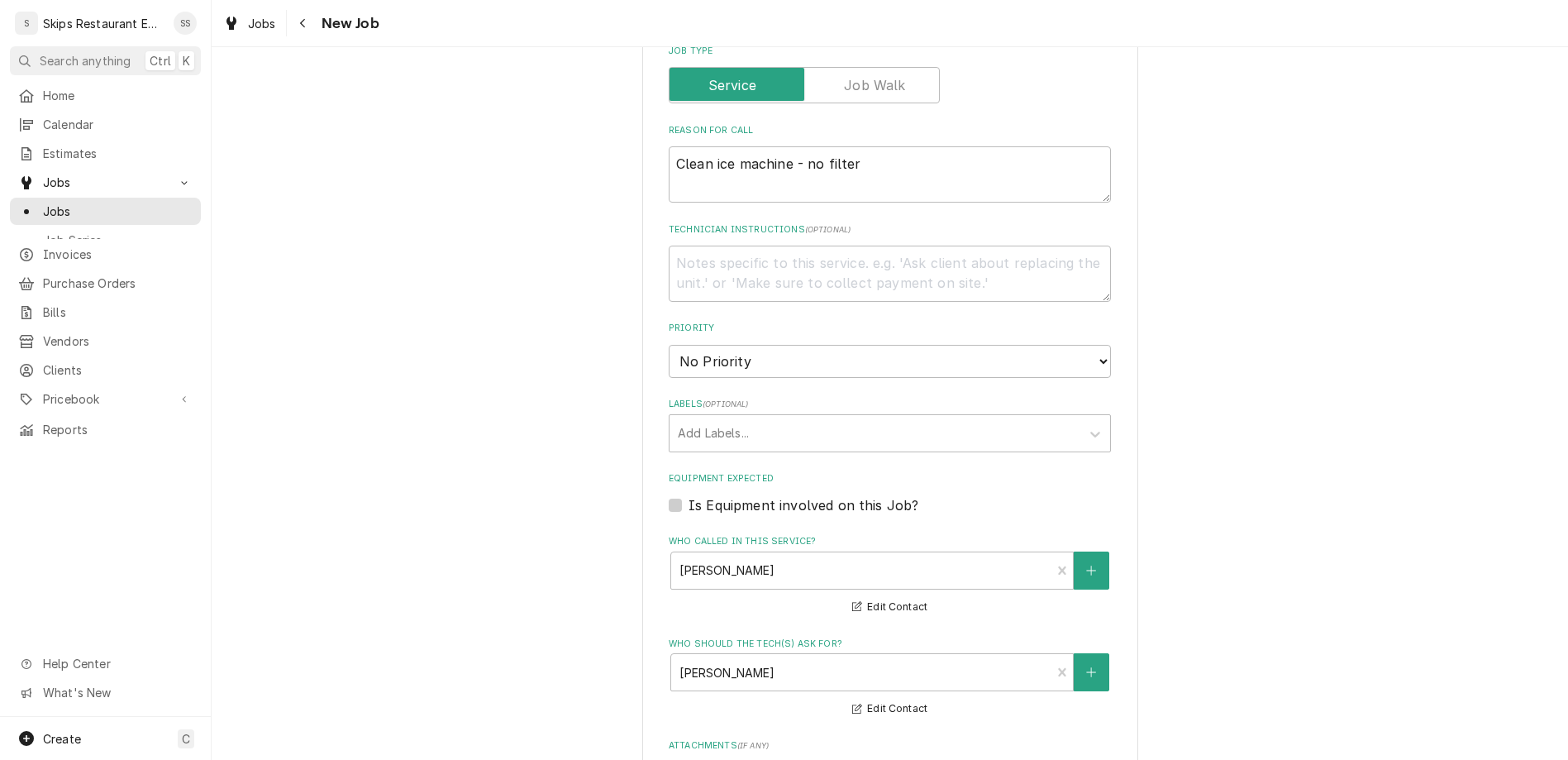
type textarea "x"
type input "2"
type textarea "x"
type input "2"
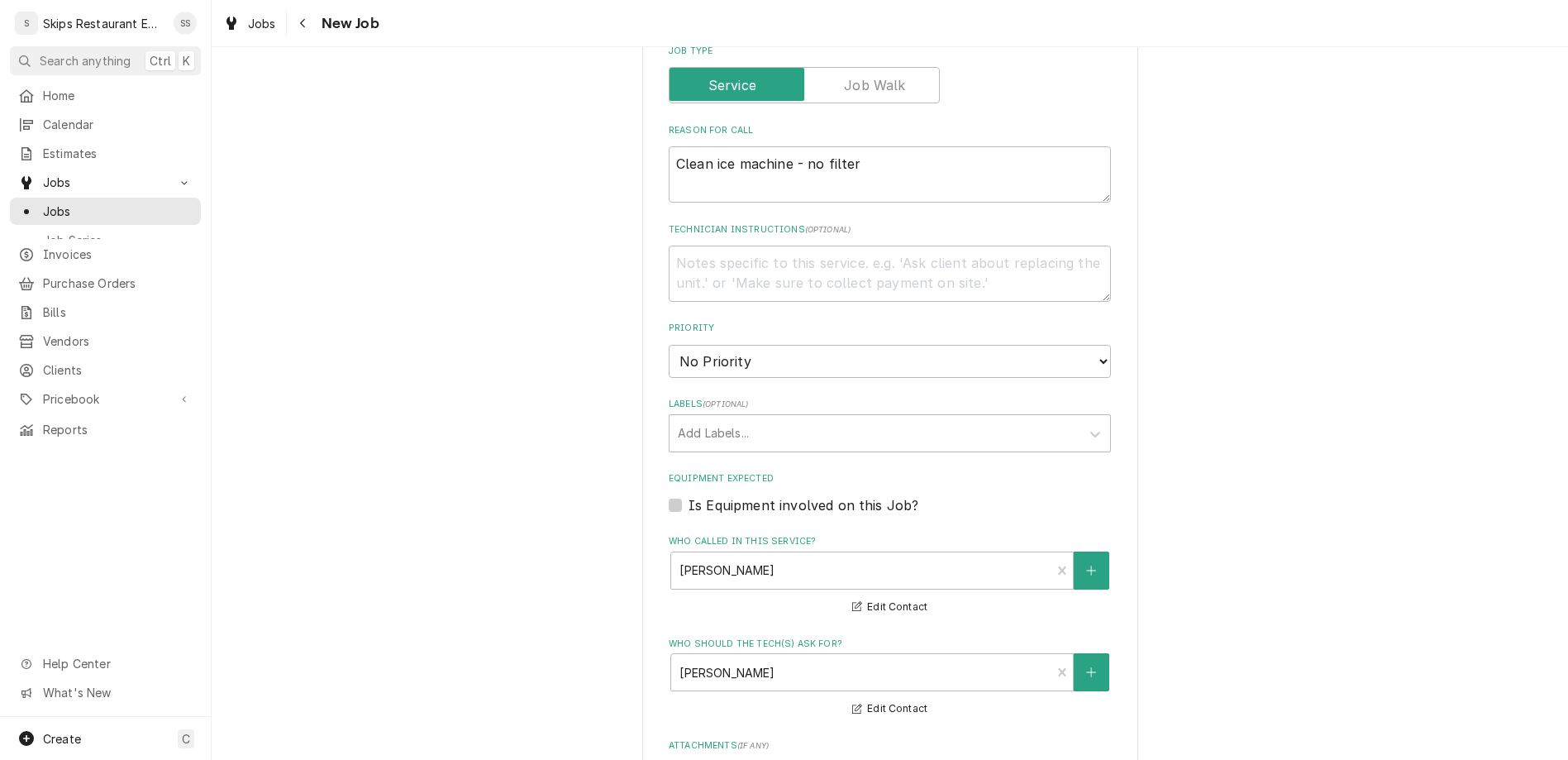
type textarea "x"
